Goal: Task Accomplishment & Management: Manage account settings

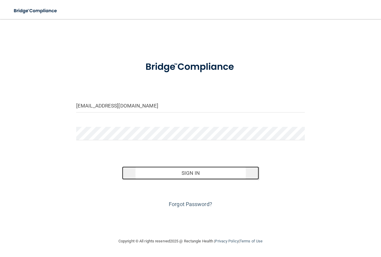
click at [189, 171] on button "Sign In" at bounding box center [190, 172] width 137 height 13
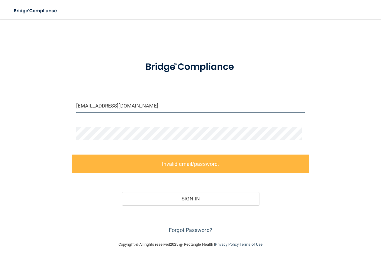
drag, startPoint x: 85, startPoint y: 107, endPoint x: 72, endPoint y: 105, distance: 12.6
click at [72, 105] on div "[EMAIL_ADDRESS][DOMAIN_NAME]" at bounding box center [190, 108] width 237 height 18
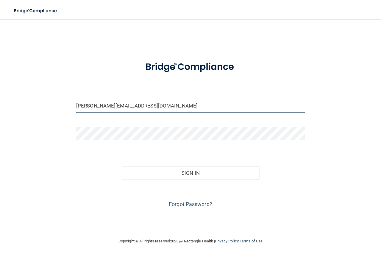
type input "[PERSON_NAME][EMAIL_ADDRESS][DOMAIN_NAME]"
click at [122, 166] on button "Sign In" at bounding box center [190, 172] width 137 height 13
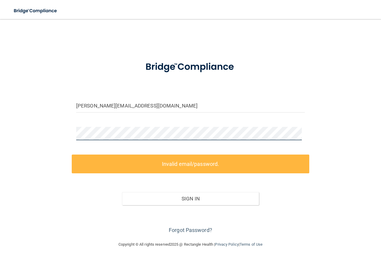
click at [39, 132] on div "[PERSON_NAME][EMAIL_ADDRESS][DOMAIN_NAME] Invalid email/password. You don't hav…" at bounding box center [190, 130] width 357 height 210
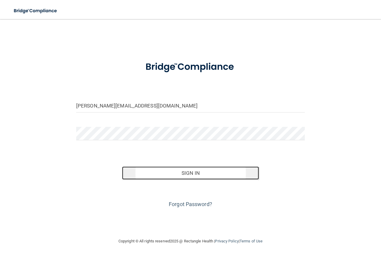
click at [208, 169] on button "Sign In" at bounding box center [190, 172] width 137 height 13
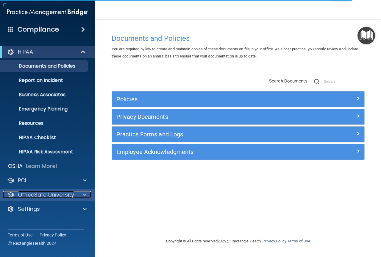
click at [83, 192] on span at bounding box center [85, 194] width 4 height 7
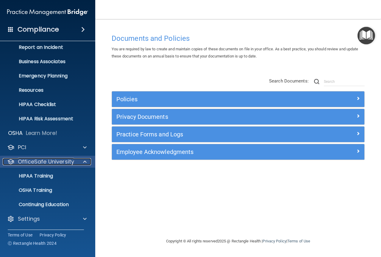
click at [84, 161] on span at bounding box center [85, 161] width 4 height 7
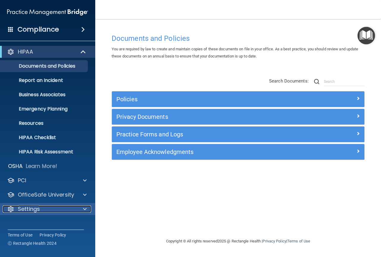
click at [84, 208] on span at bounding box center [85, 208] width 4 height 7
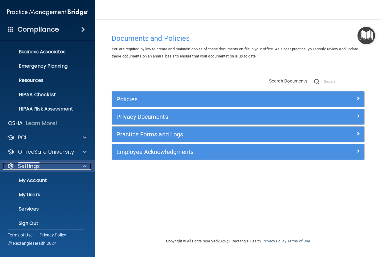
scroll to position [47, 0]
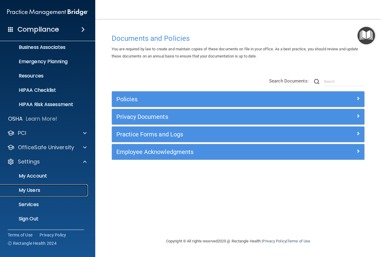
click at [56, 190] on p "My Users" at bounding box center [44, 190] width 81 height 6
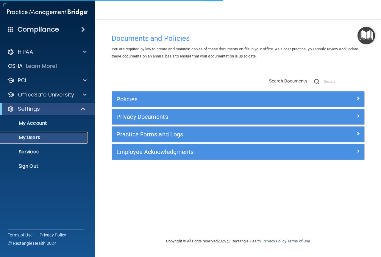
select select "20"
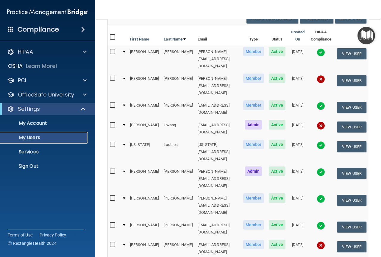
scroll to position [68, 0]
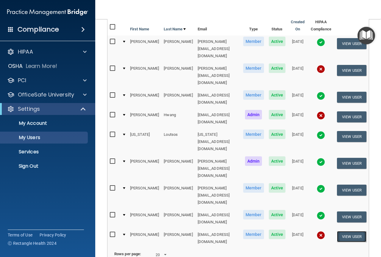
click at [341, 231] on button "View User" at bounding box center [351, 236] width 29 height 11
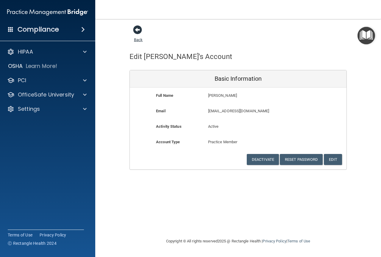
click at [137, 27] on span at bounding box center [137, 29] width 9 height 9
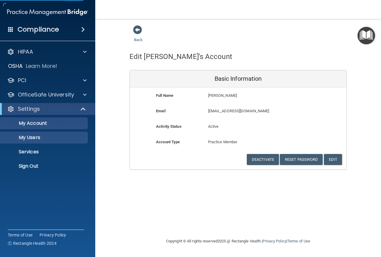
select select "20"
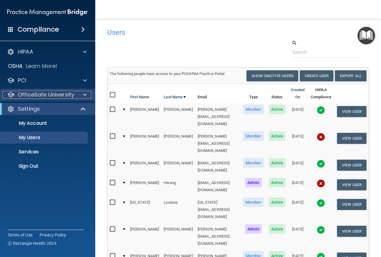
click at [83, 92] on span at bounding box center [85, 94] width 4 height 7
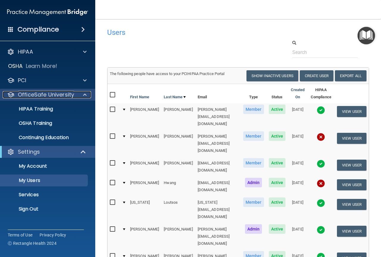
click at [83, 95] on span at bounding box center [85, 94] width 4 height 7
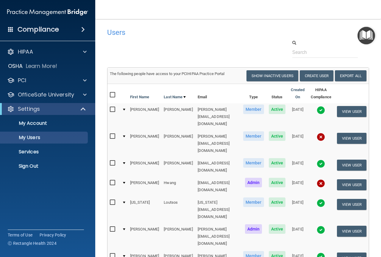
click at [112, 134] on input "checkbox" at bounding box center [113, 136] width 7 height 5
checkbox input "true"
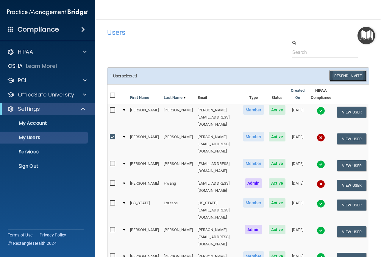
click at [345, 75] on button "Resend Invite" at bounding box center [347, 75] width 37 height 11
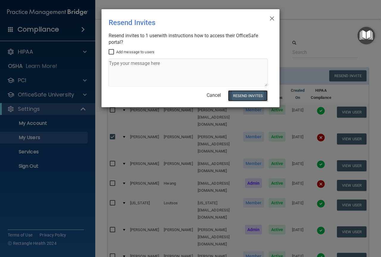
drag, startPoint x: 254, startPoint y: 94, endPoint x: 257, endPoint y: 94, distance: 3.0
click at [254, 94] on button "Resend Invites" at bounding box center [248, 95] width 40 height 11
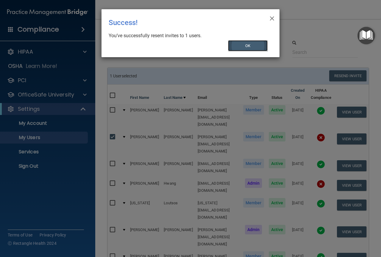
click at [241, 45] on button "OK" at bounding box center [248, 45] width 40 height 11
